Goal: Navigation & Orientation: Find specific page/section

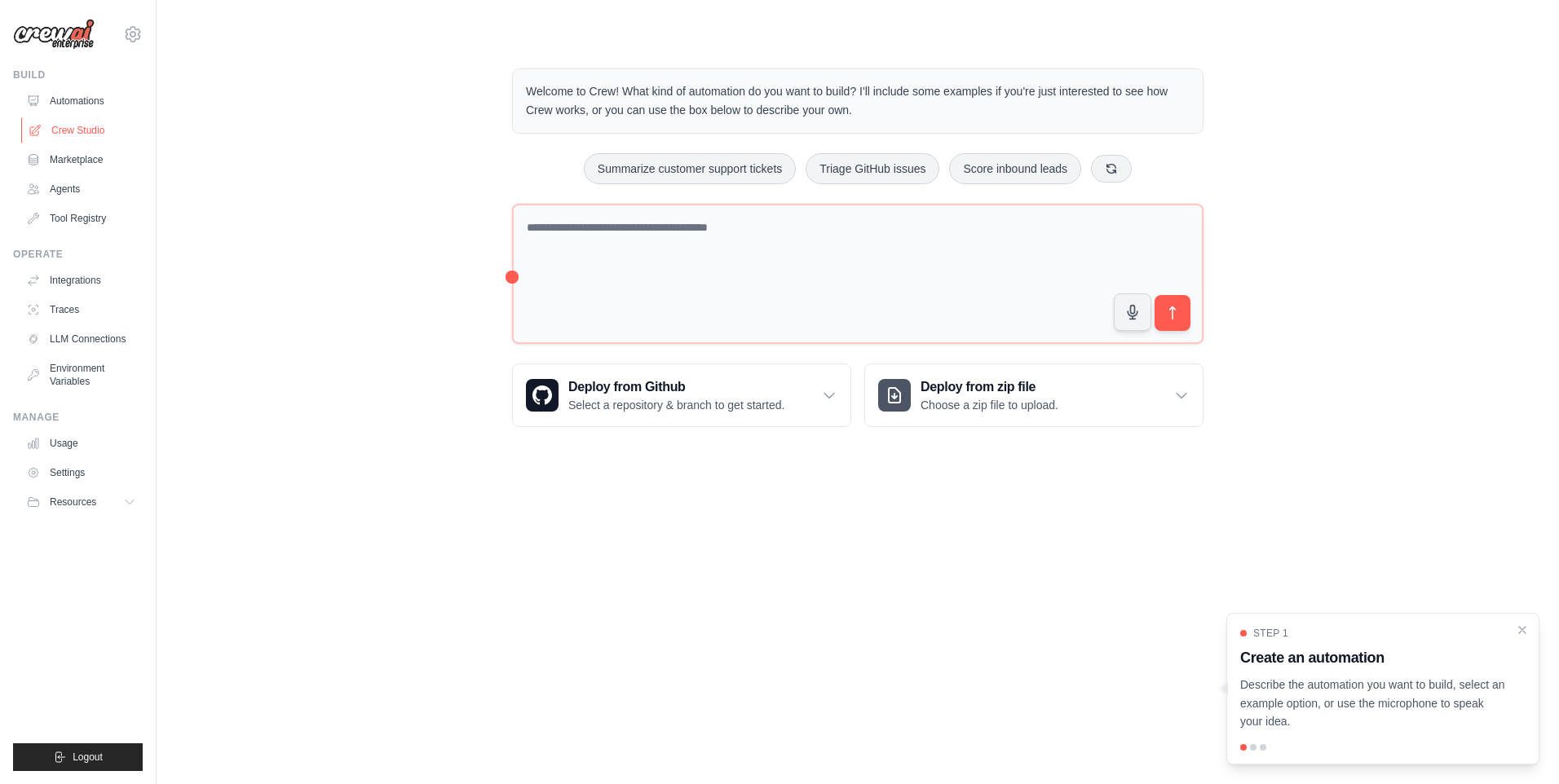
click at [75, 135] on link "Crew Studio" at bounding box center [83, 130] width 123 height 27
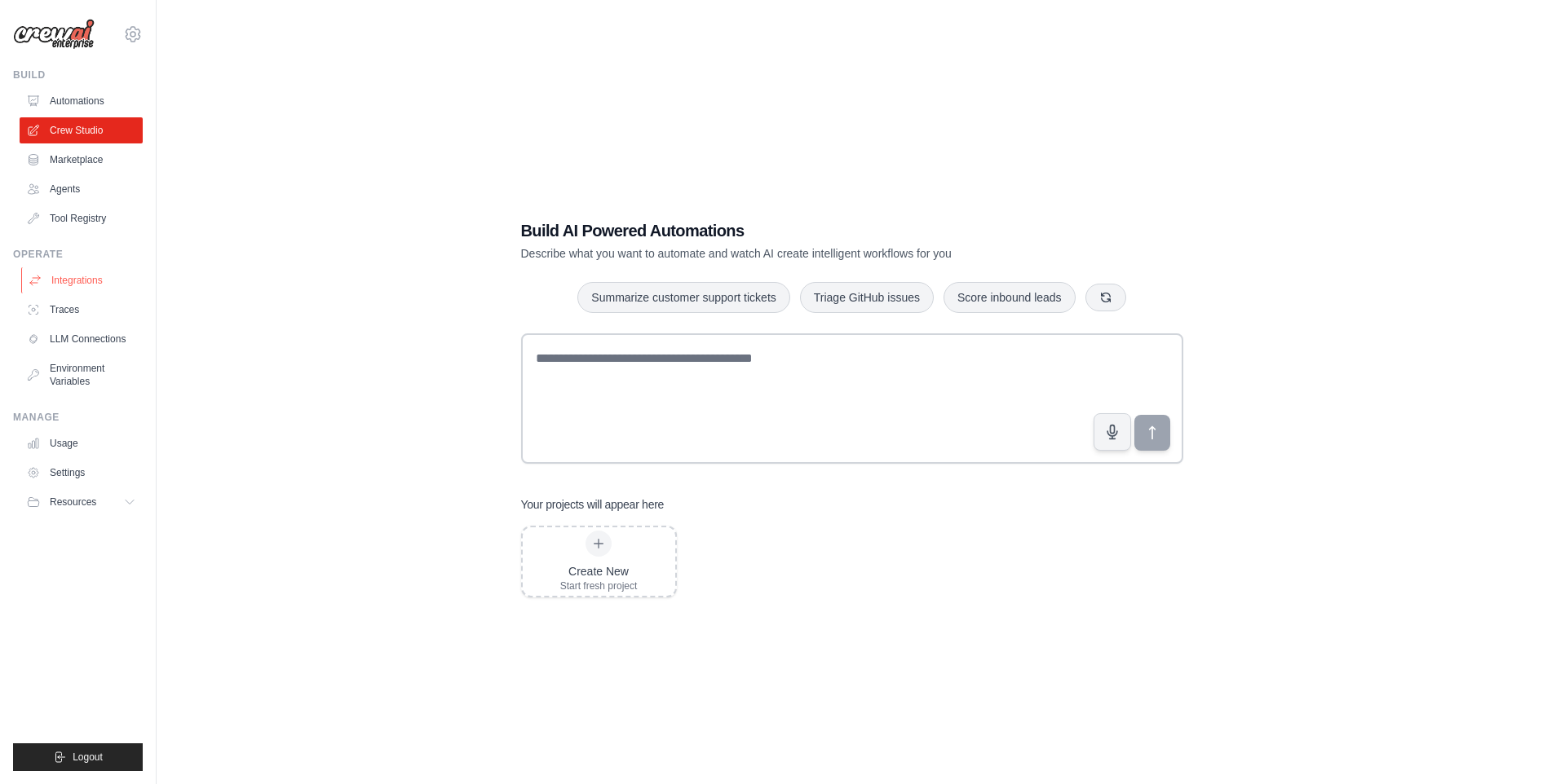
click at [81, 280] on link "Integrations" at bounding box center [83, 280] width 123 height 27
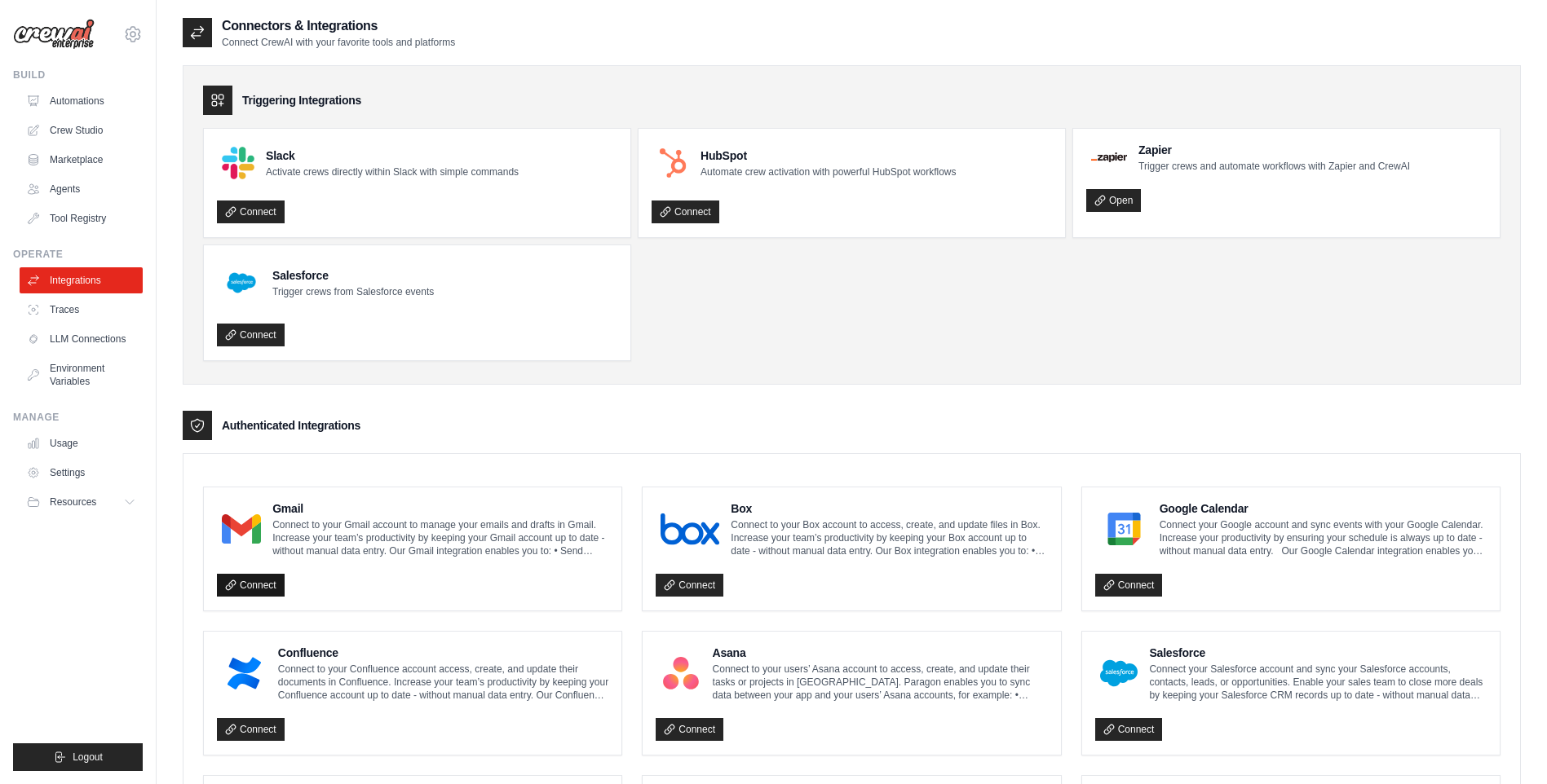
click at [253, 581] on link "Connect" at bounding box center [251, 585] width 68 height 23
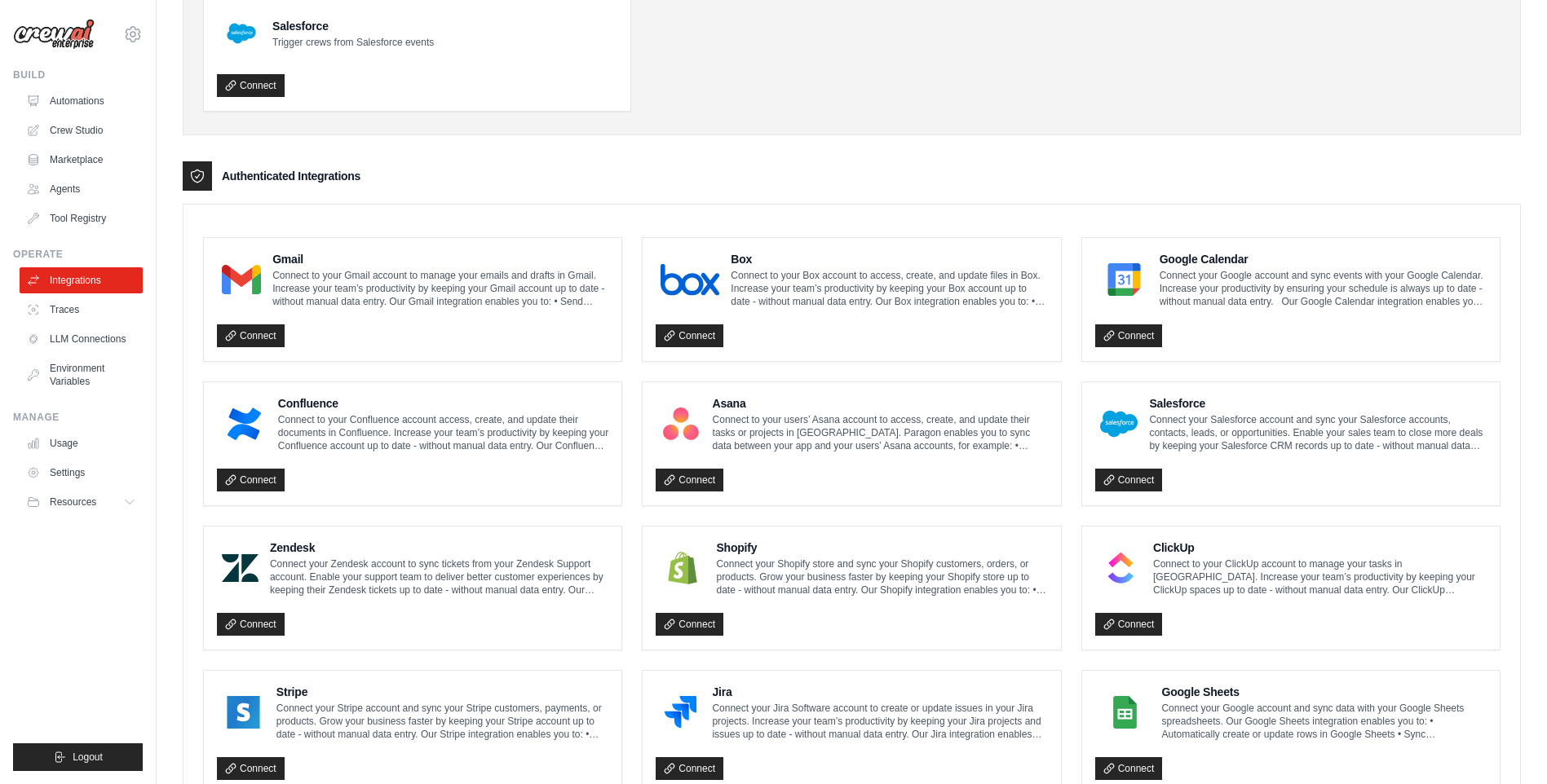
scroll to position [489, 0]
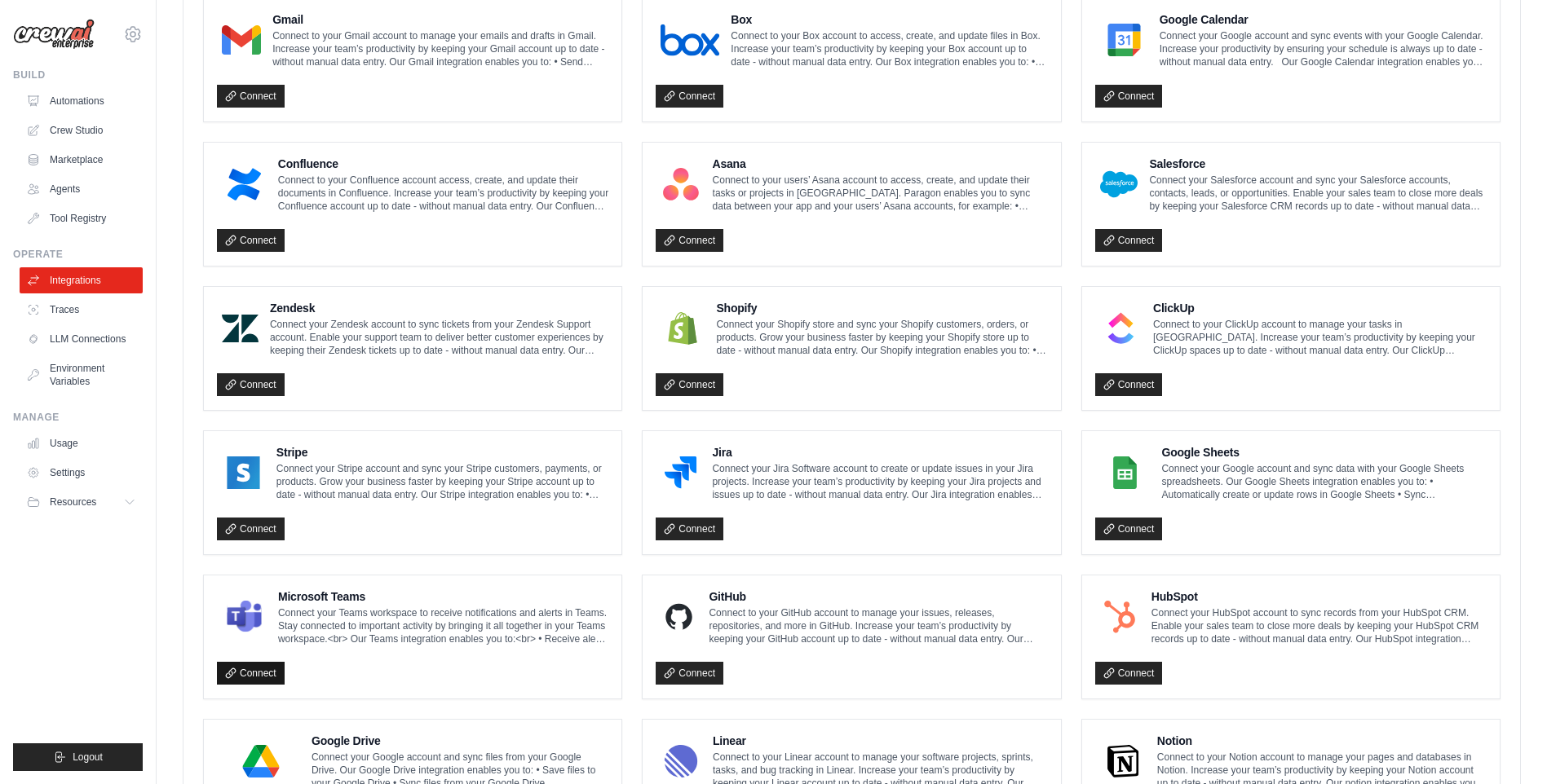
click at [236, 668] on icon at bounding box center [231, 674] width 12 height 12
